Goal: Task Accomplishment & Management: Manage account settings

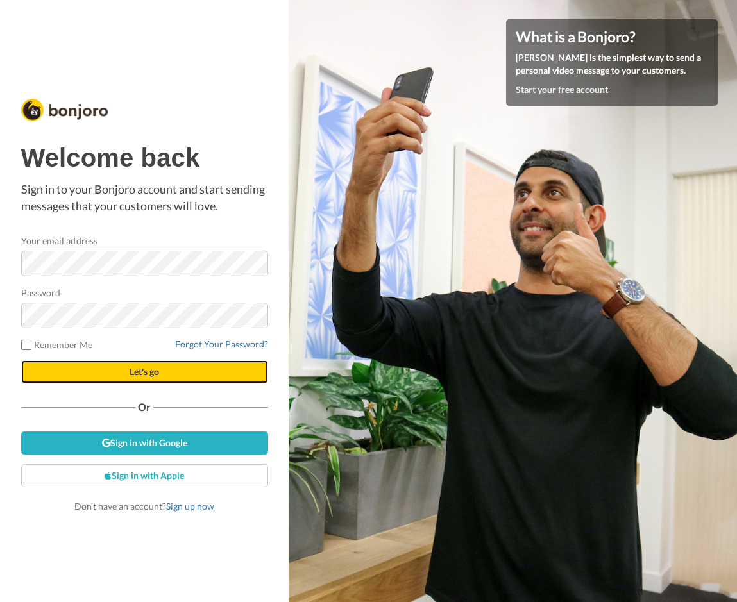
click at [162, 370] on button "Let's go" at bounding box center [144, 371] width 247 height 23
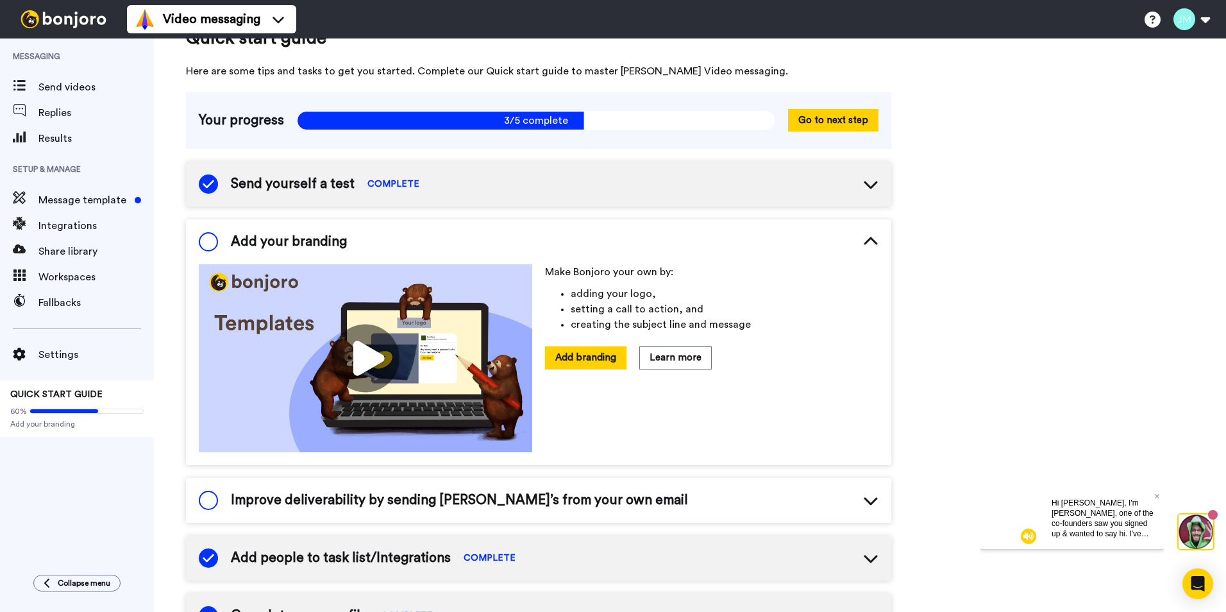
click at [736, 199] on div "Quick start guide Here are some tips and tasks to get you started. Complete our…" at bounding box center [690, 512] width 1072 height 1013
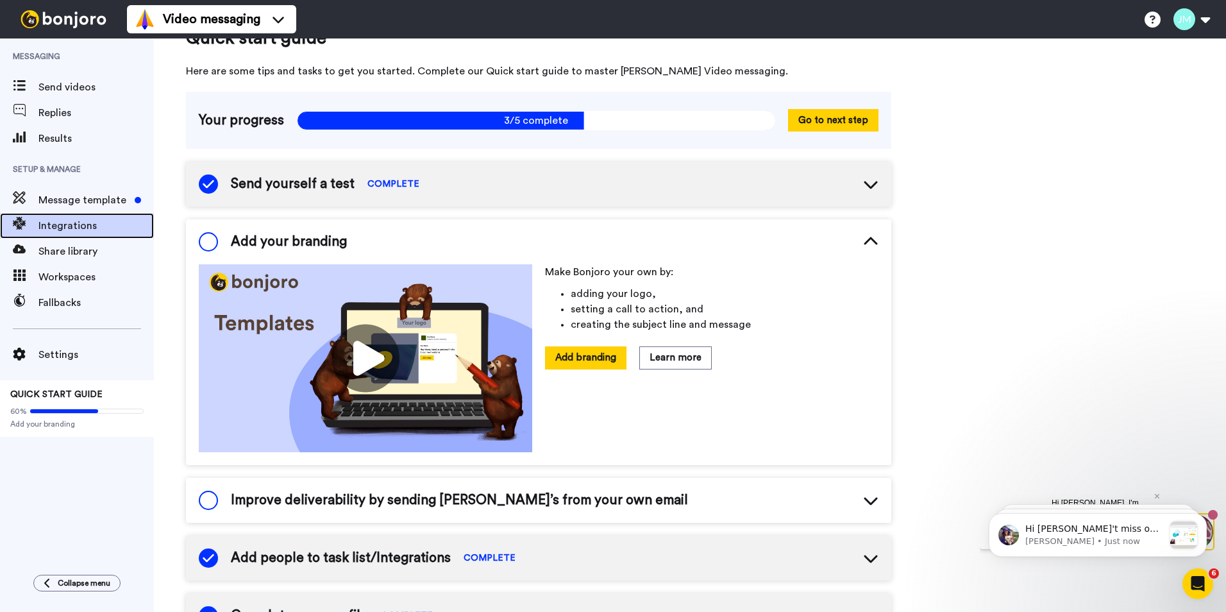
click at [31, 233] on div at bounding box center [19, 226] width 38 height 18
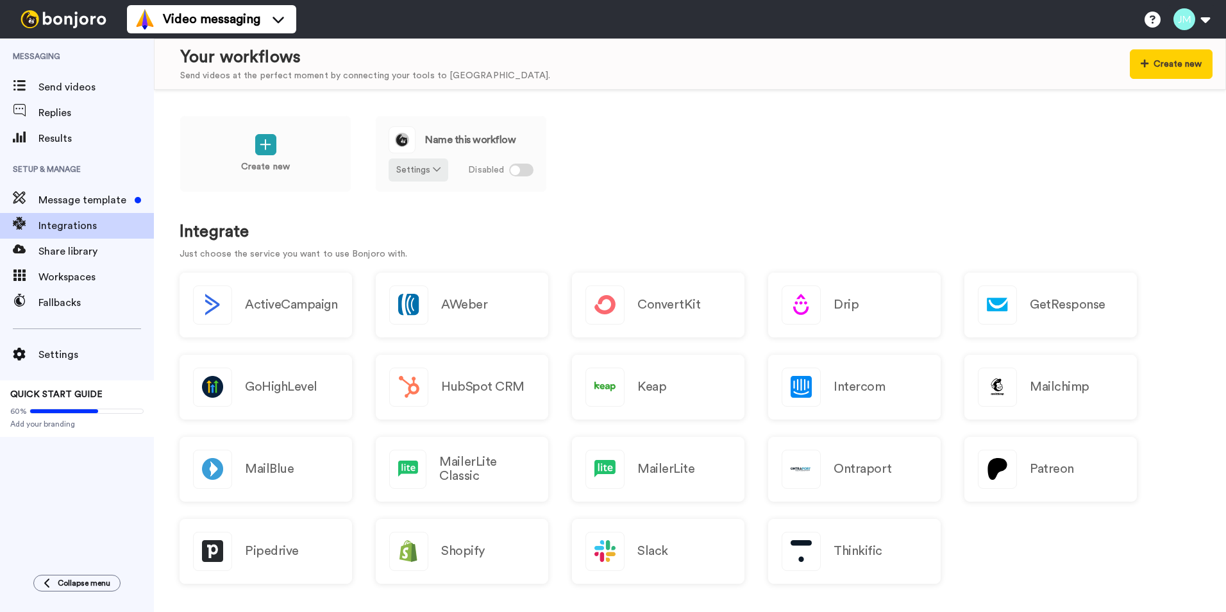
click at [67, 346] on div "Settings" at bounding box center [77, 355] width 154 height 26
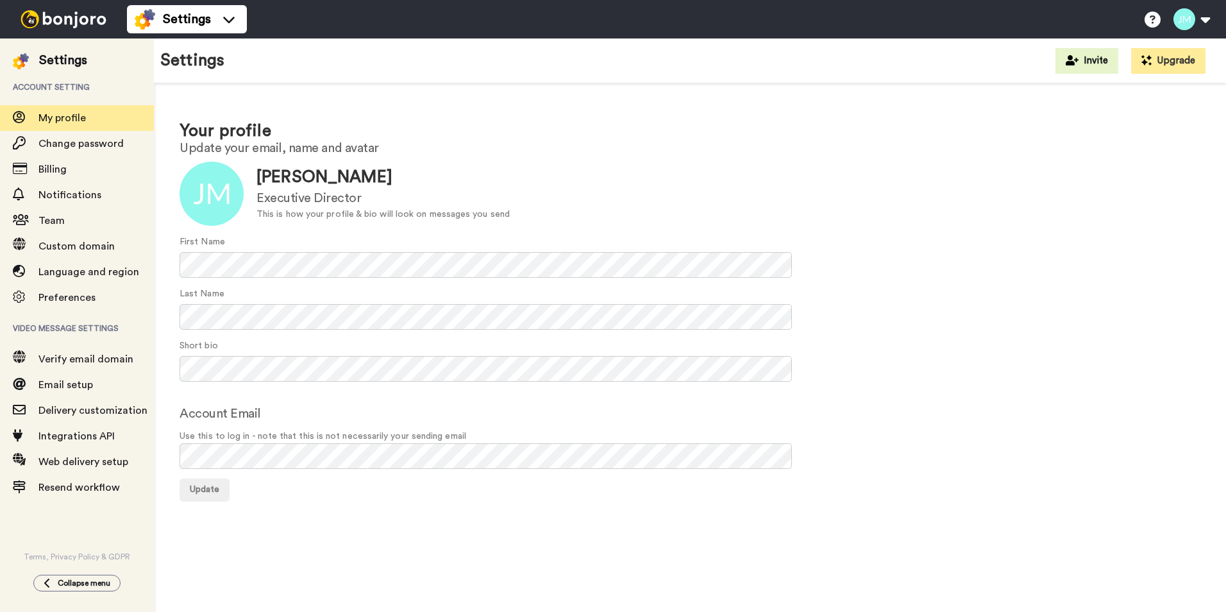
drag, startPoint x: 0, startPoint y: 0, endPoint x: 1151, endPoint y: 192, distance: 1166.5
click at [1151, 192] on div "Update James M Flanagan Executive Director This is how your profile & bio will …" at bounding box center [690, 194] width 1021 height 64
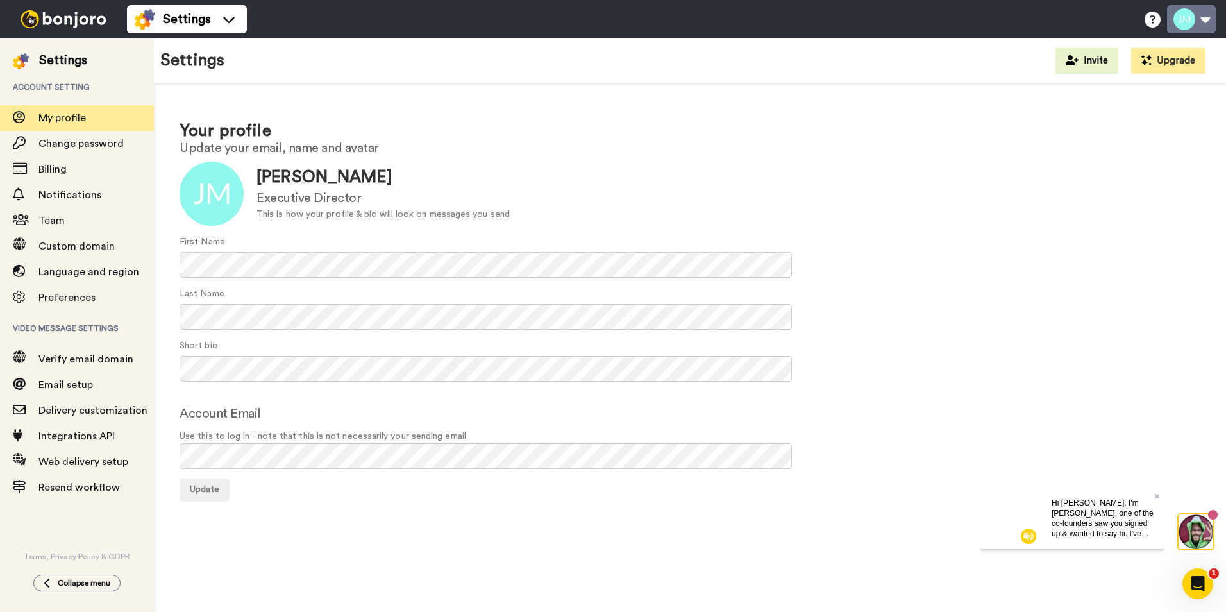
click at [1189, 17] on button at bounding box center [1191, 19] width 49 height 28
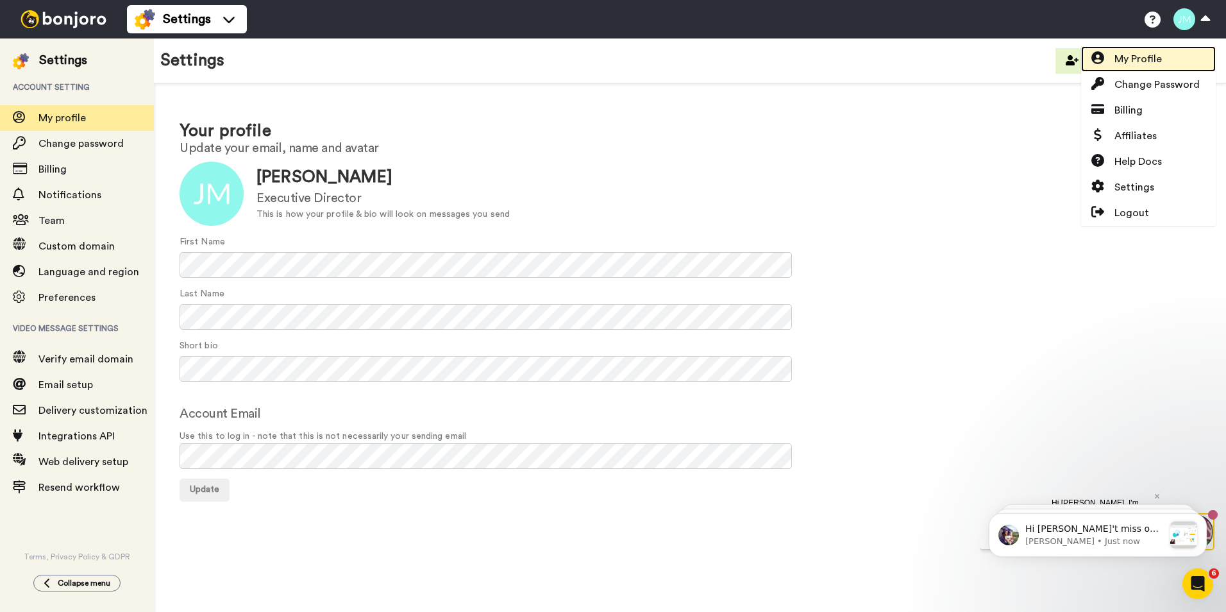
click at [1142, 56] on span "My Profile" at bounding box center [1138, 58] width 47 height 15
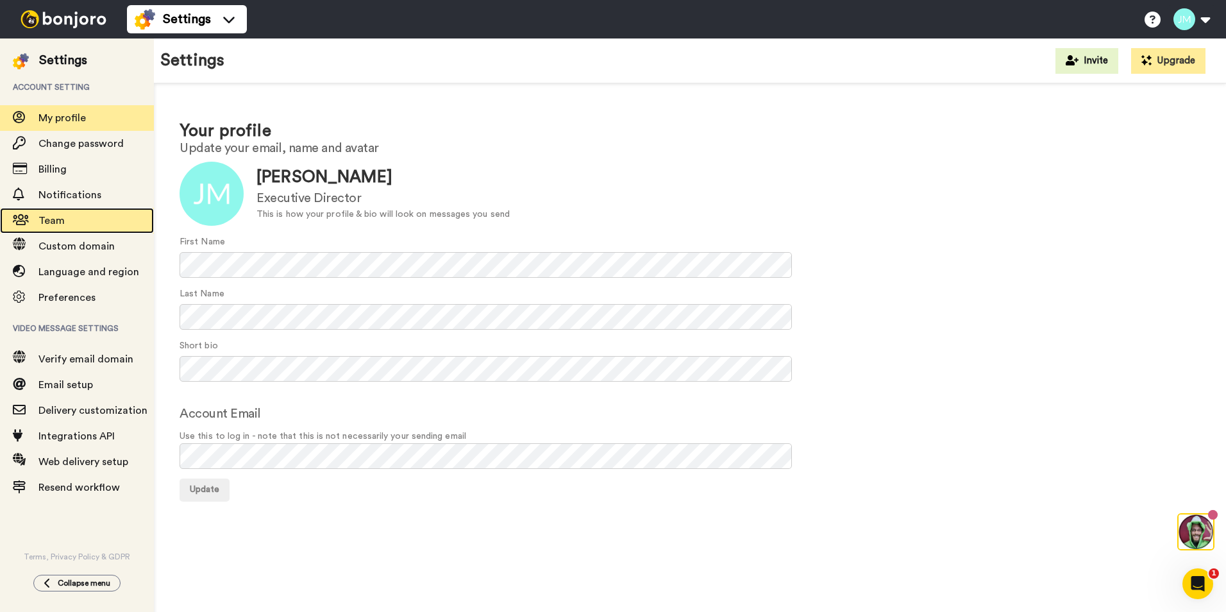
click at [96, 214] on span "Team" at bounding box center [95, 220] width 115 height 15
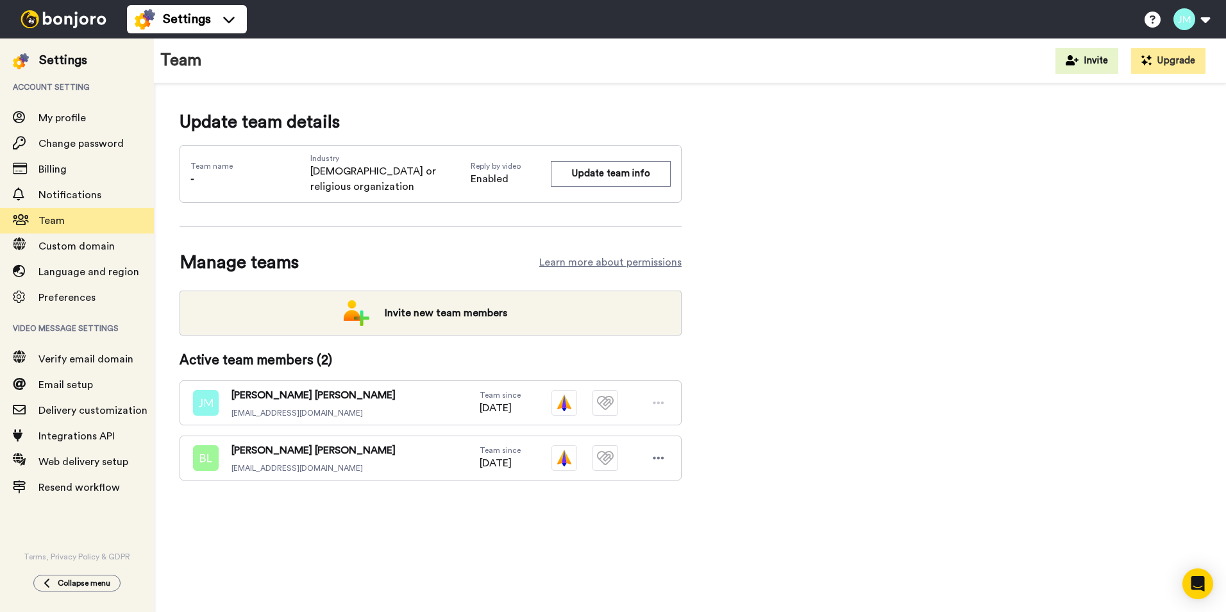
drag, startPoint x: 0, startPoint y: 0, endPoint x: 861, endPoint y: 378, distance: 940.5
click at [861, 378] on div "Update team details Team name - Industry Church or religious organization Reply…" at bounding box center [690, 315] width 1021 height 412
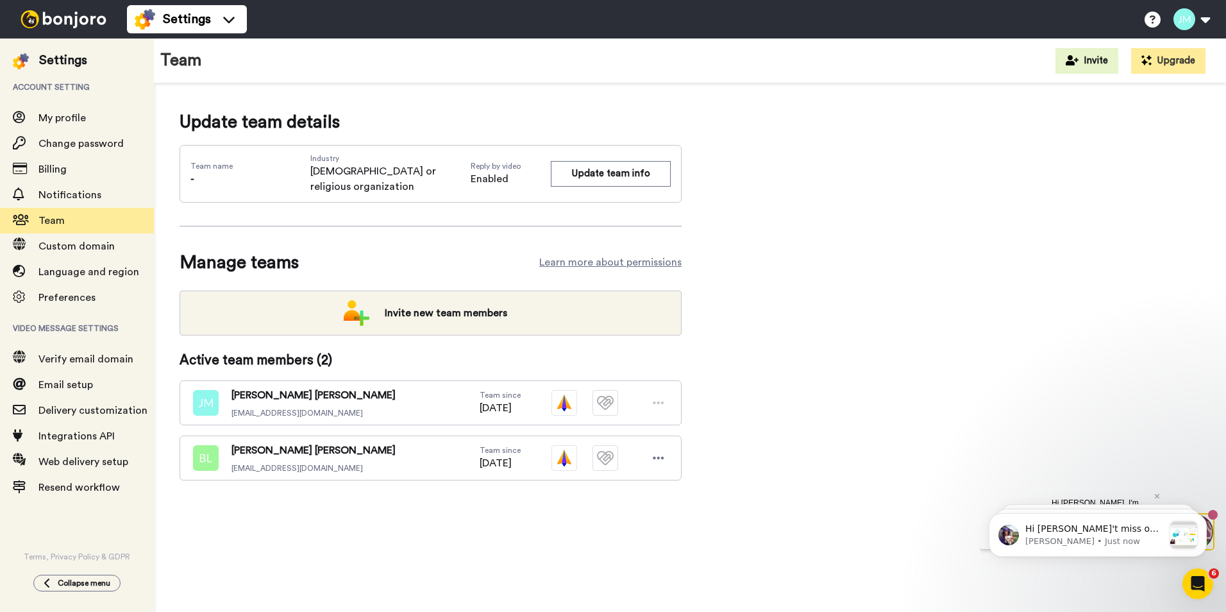
click at [875, 384] on div "Update team details Team name - Industry Church or religious organization Reply…" at bounding box center [690, 315] width 1021 height 412
click at [905, 330] on div "Update team details Team name - Industry Church or religious organization Reply…" at bounding box center [690, 315] width 1021 height 412
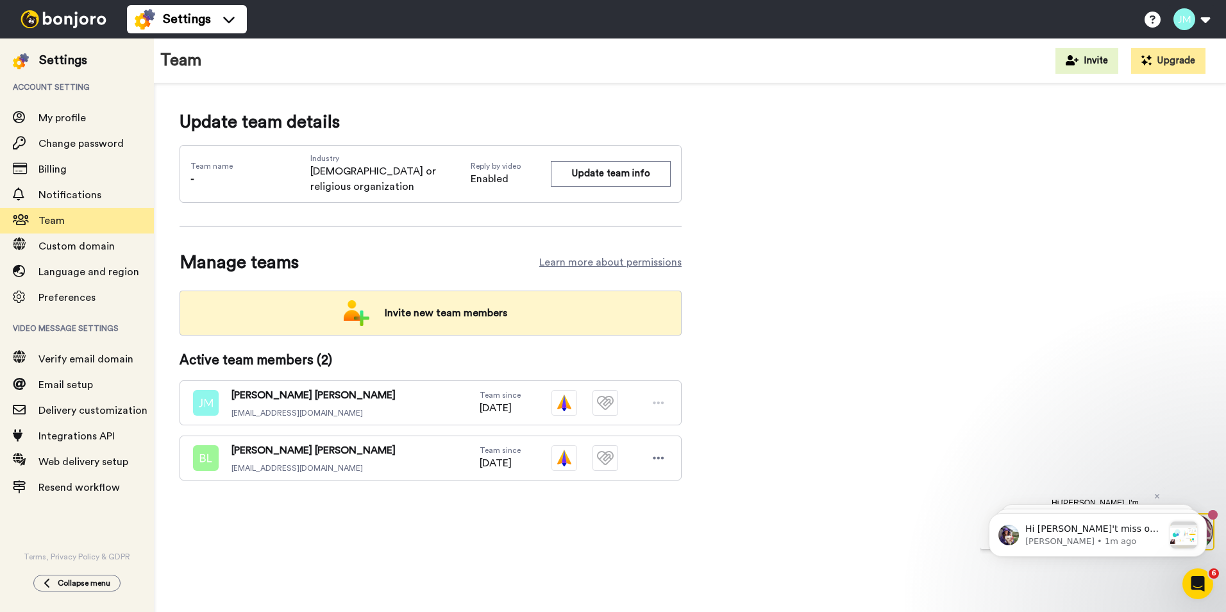
click at [500, 300] on span "Invite new team members" at bounding box center [446, 313] width 143 height 26
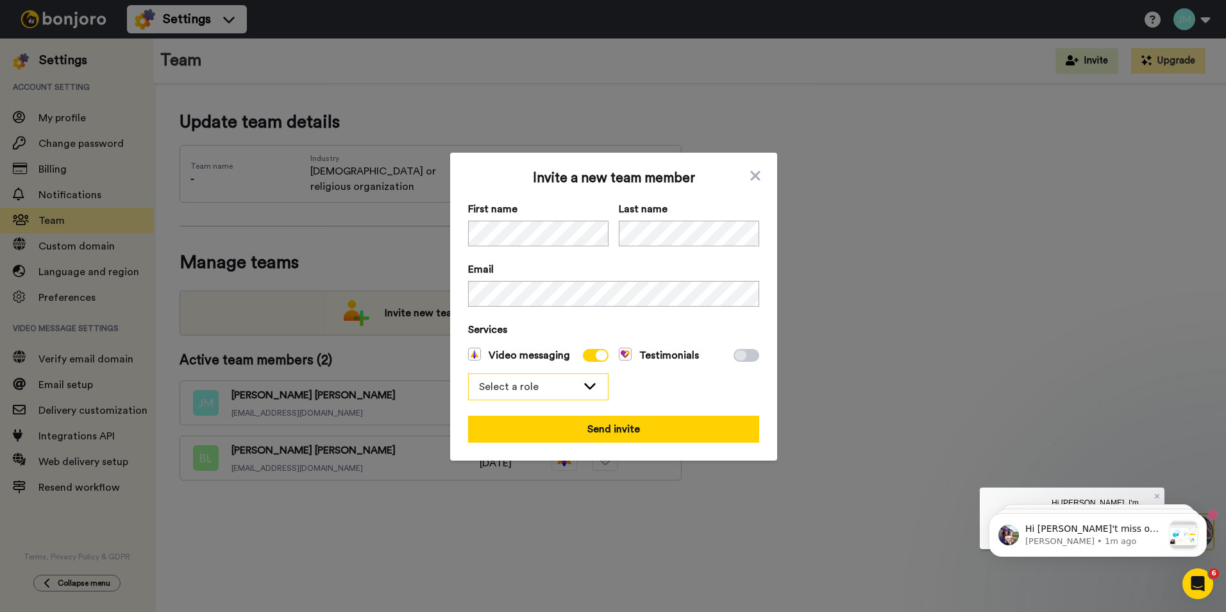
click at [572, 387] on div "Select a role" at bounding box center [528, 386] width 98 height 15
click at [530, 411] on li "Admin" at bounding box center [538, 414] width 140 height 21
click at [686, 386] on div "Testimonials" at bounding box center [689, 374] width 140 height 53
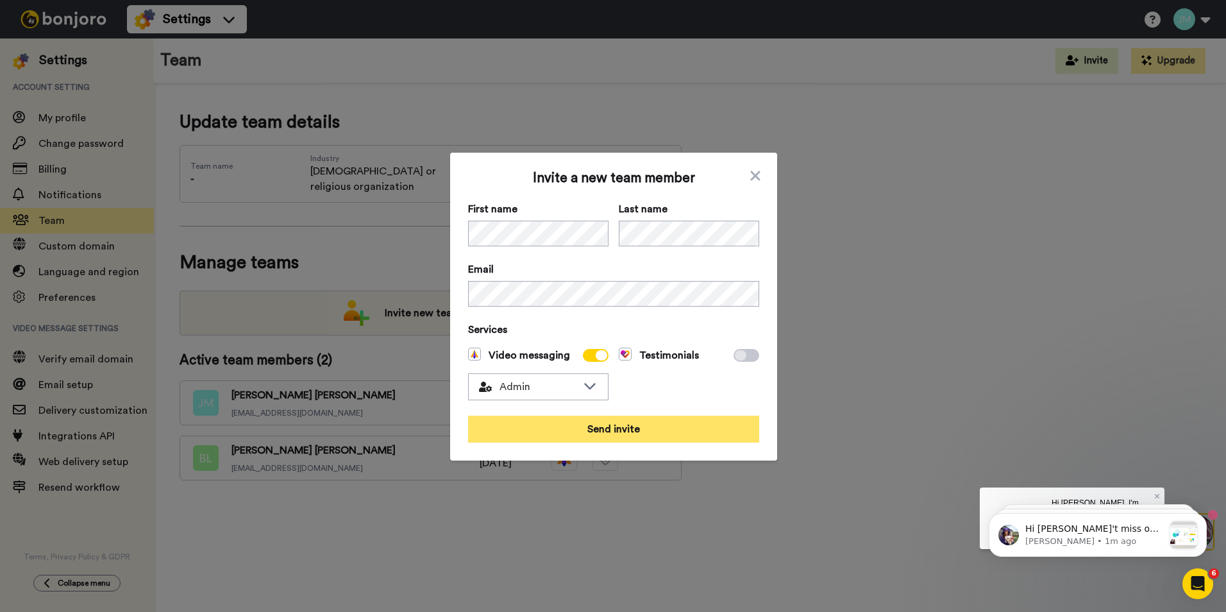
click at [642, 430] on button "Send invite" at bounding box center [613, 429] width 291 height 27
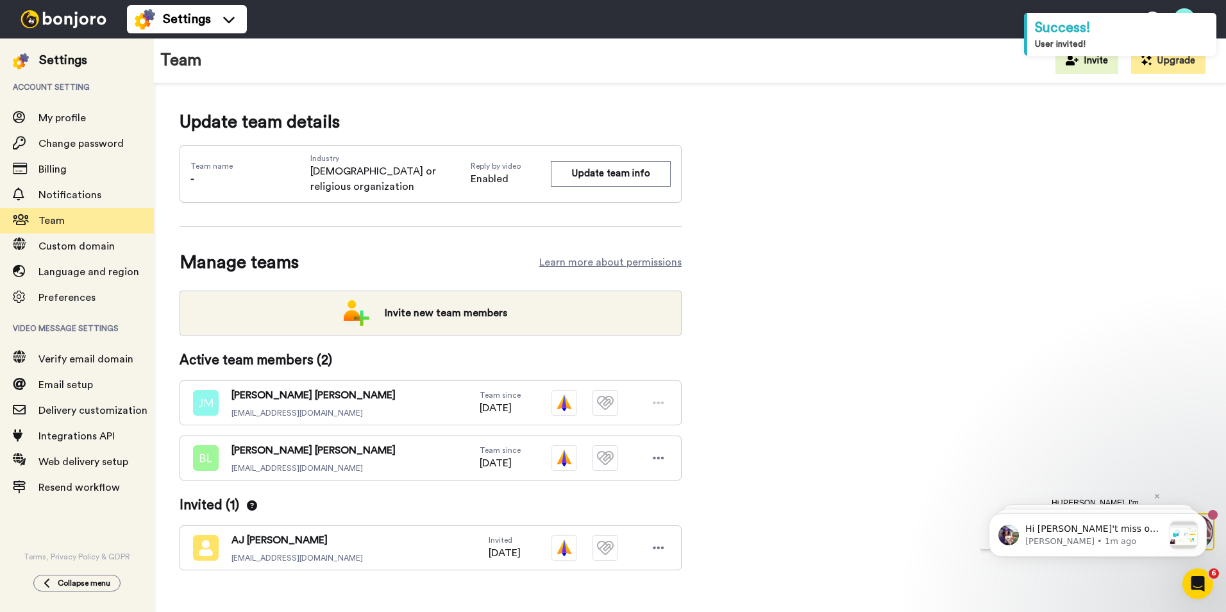
click at [857, 314] on div "Update team details Team name - Industry Church or religious organization Reply…" at bounding box center [690, 360] width 1021 height 502
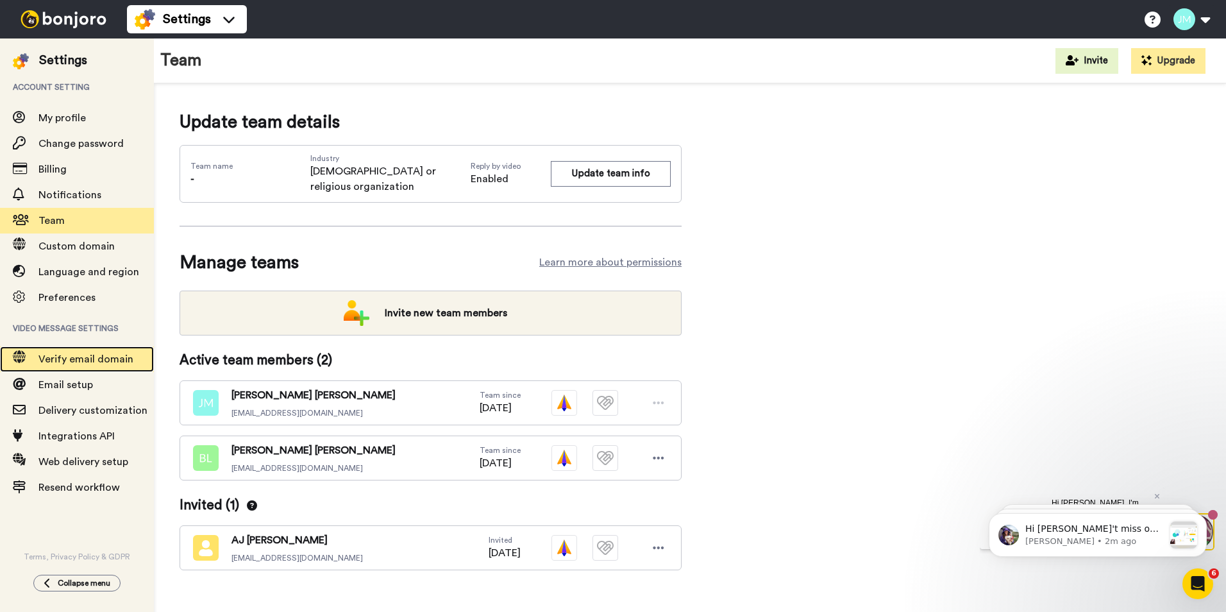
click at [85, 350] on div "Verify email domain" at bounding box center [77, 359] width 154 height 26
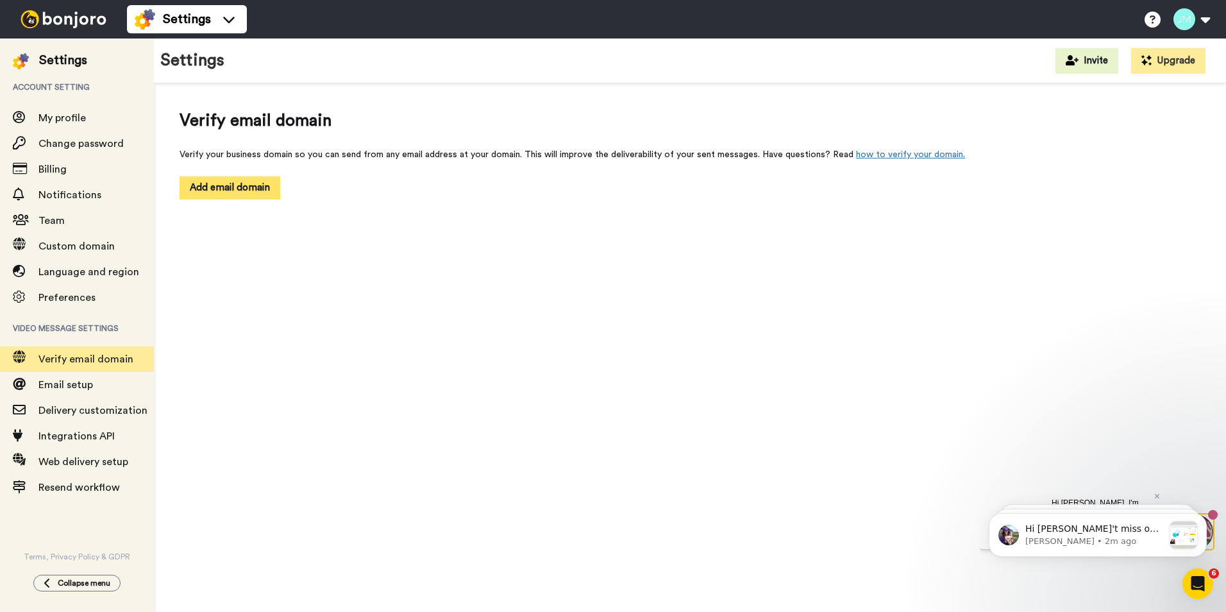
click at [254, 195] on button "Add email domain" at bounding box center [230, 187] width 101 height 22
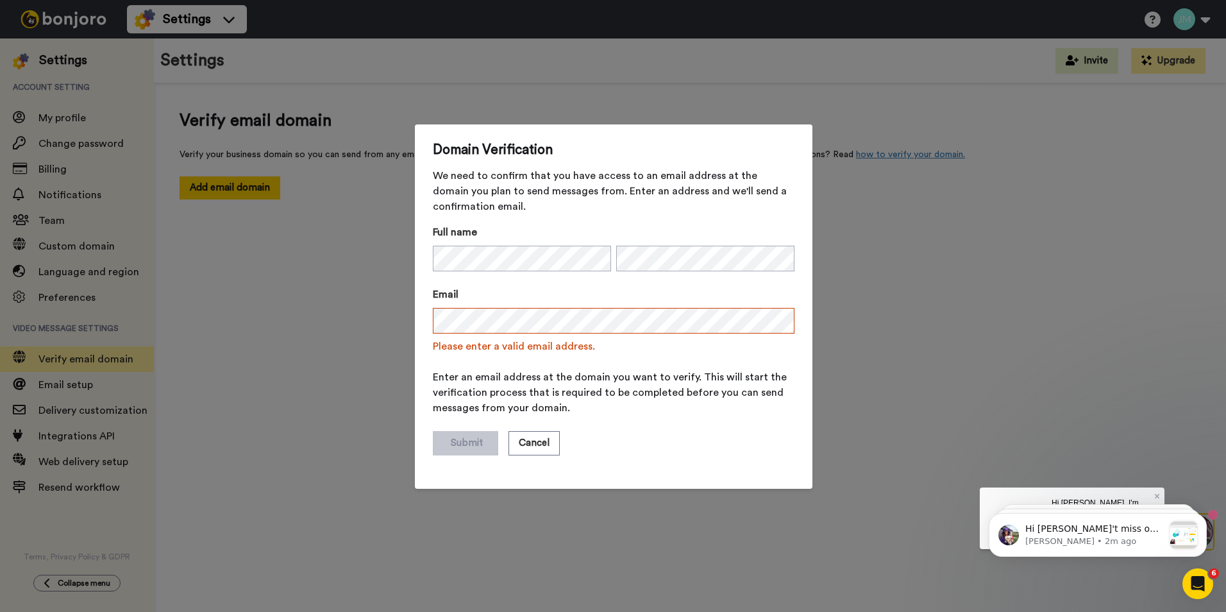
click at [712, 416] on form "Full name Email Please enter a valid email address. Enter an email address at t…" at bounding box center [614, 347] width 362 height 246
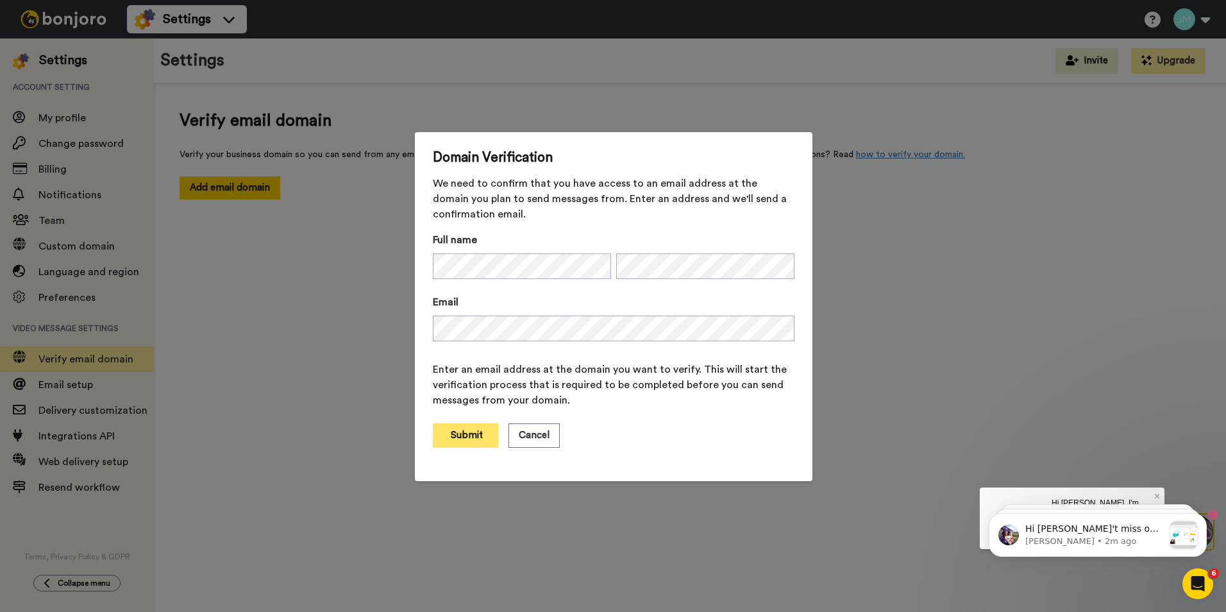
click at [468, 436] on button "Submit" at bounding box center [465, 435] width 65 height 24
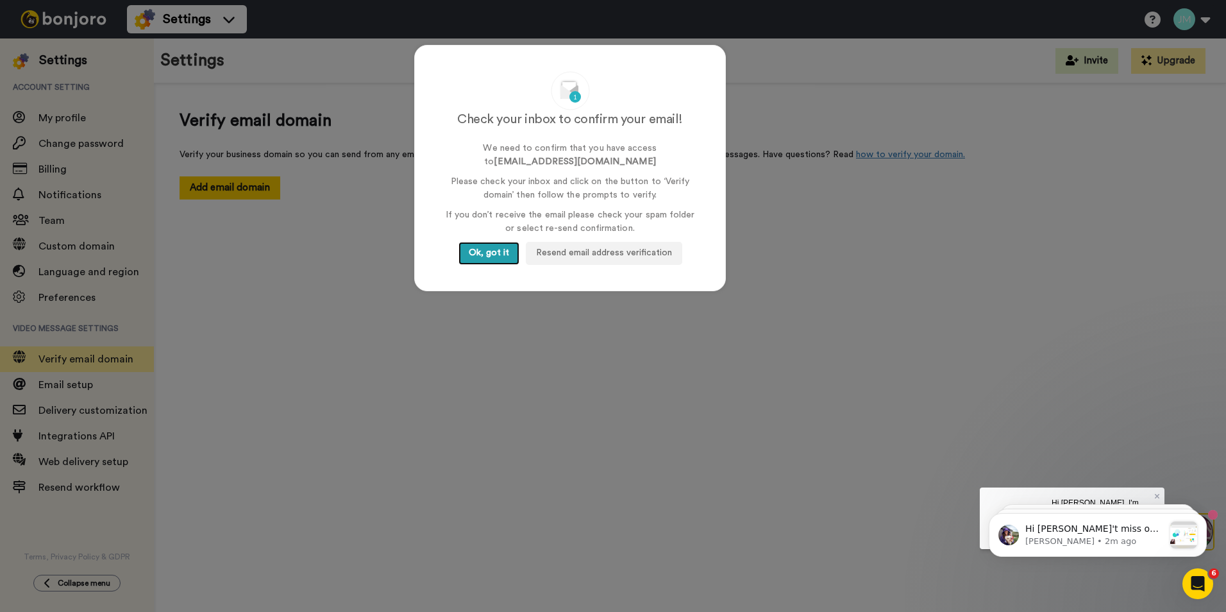
click at [482, 248] on button "Ok, got it" at bounding box center [489, 253] width 61 height 23
